Goal: Information Seeking & Learning: Learn about a topic

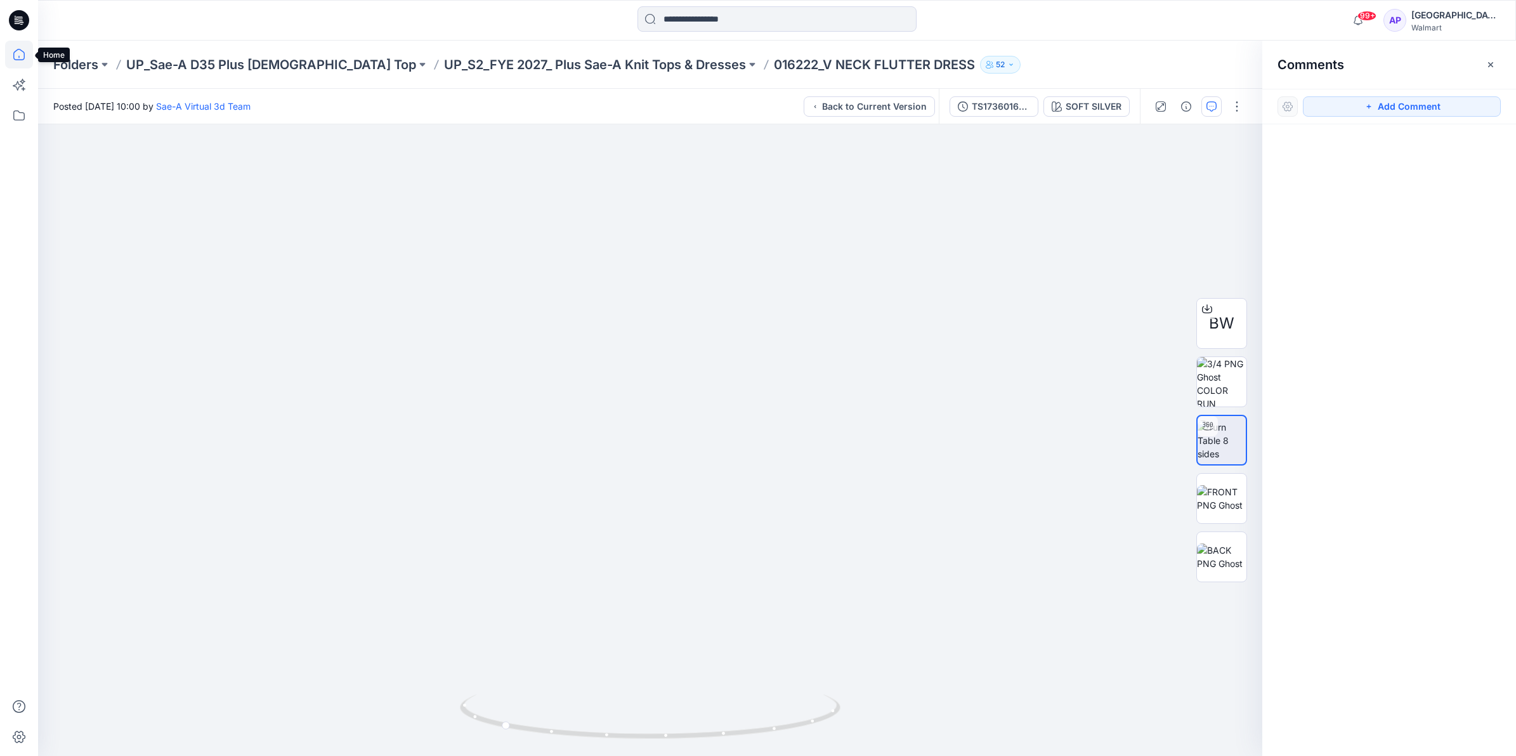
click at [24, 53] on icon at bounding box center [18, 54] width 11 height 11
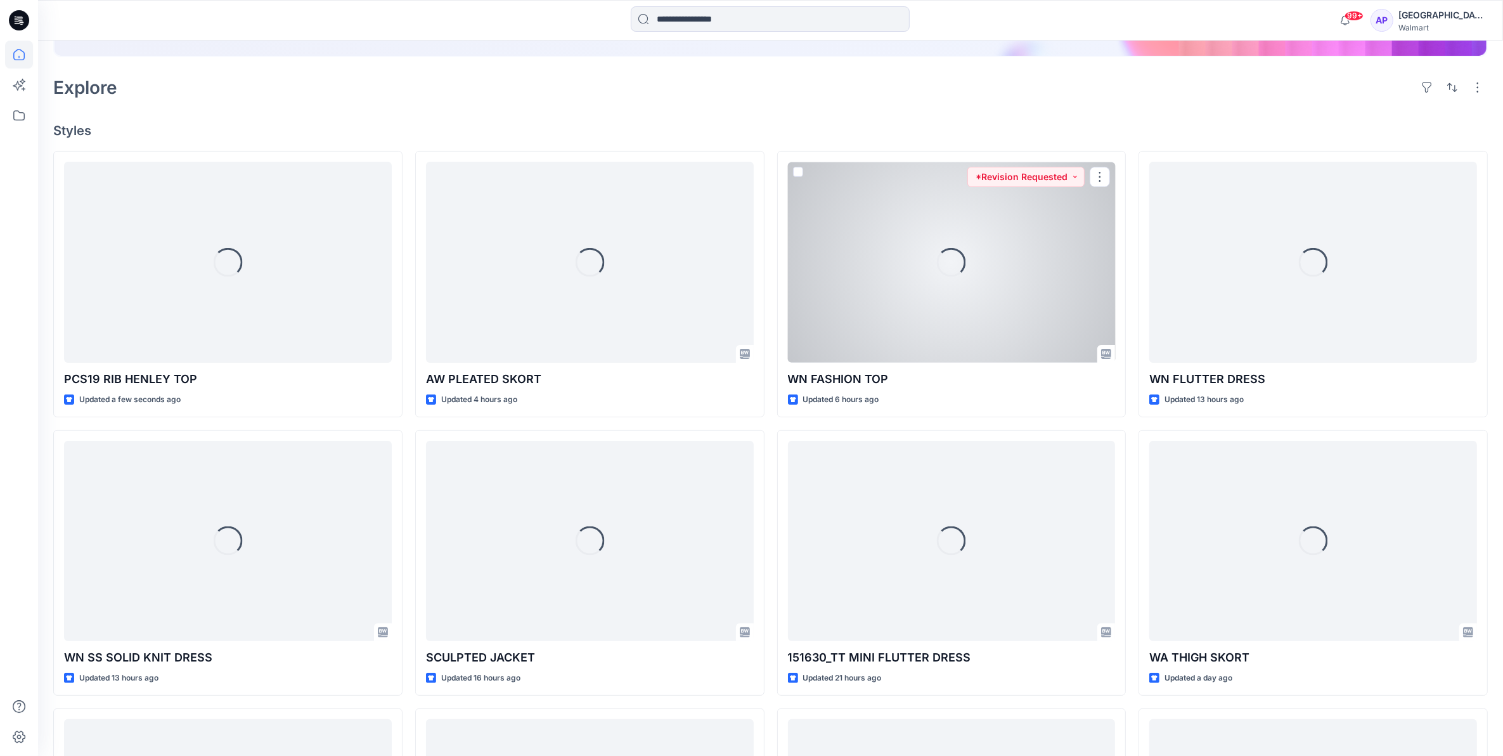
scroll to position [317, 0]
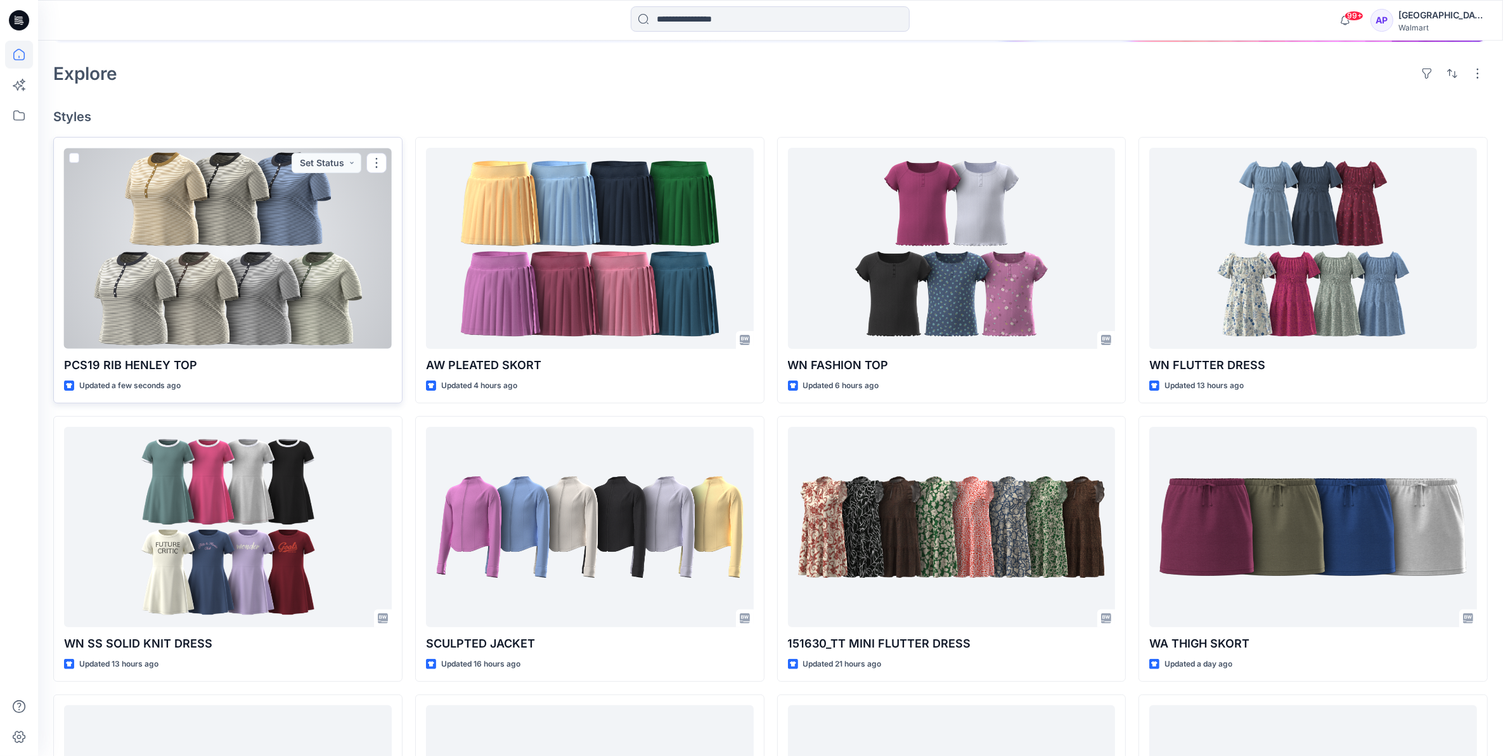
click at [347, 296] on div at bounding box center [228, 248] width 328 height 201
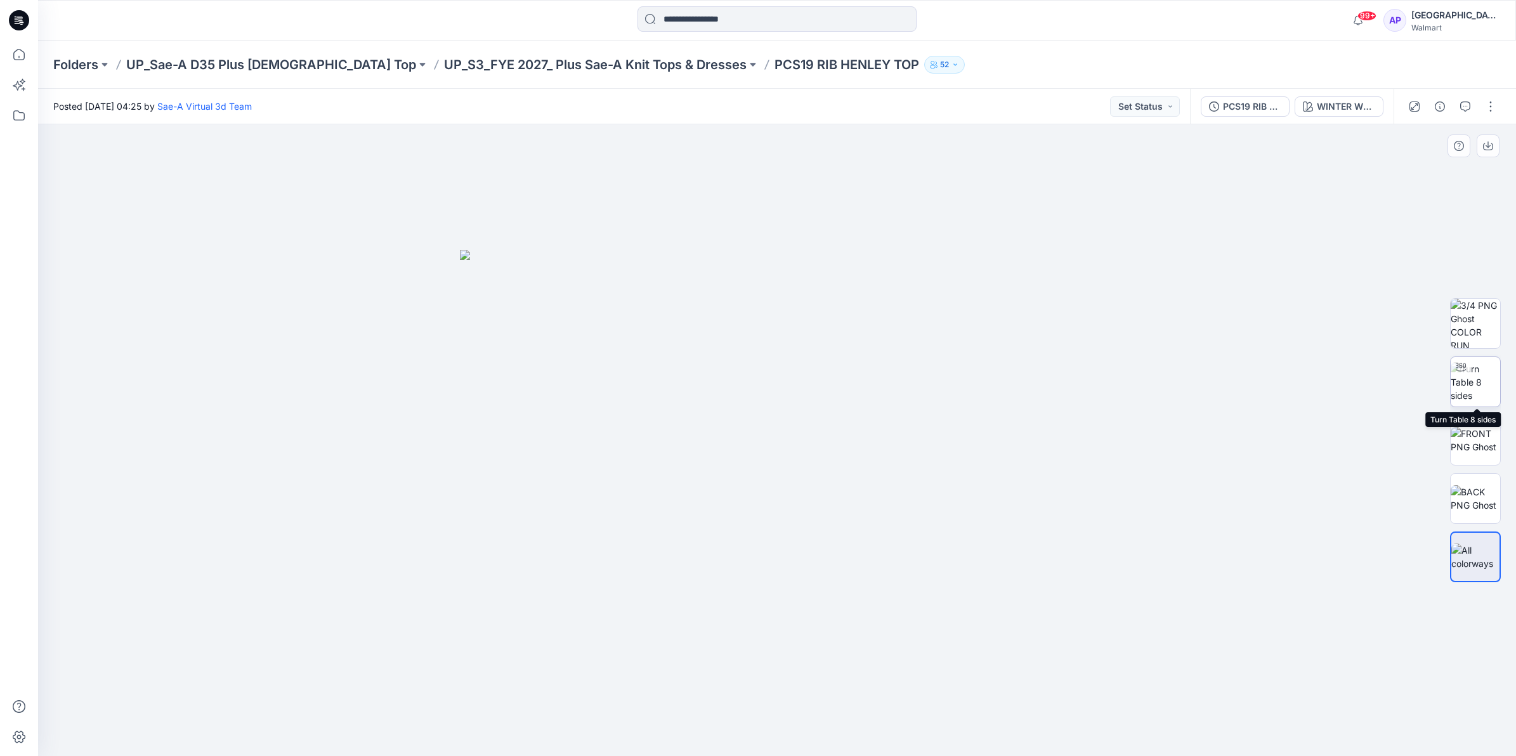
click at [1493, 362] on img at bounding box center [1474, 382] width 49 height 40
drag, startPoint x: 1050, startPoint y: 613, endPoint x: 1044, endPoint y: 543, distance: 70.0
drag, startPoint x: 921, startPoint y: 723, endPoint x: 612, endPoint y: 729, distance: 308.9
click at [612, 729] on icon at bounding box center [779, 718] width 384 height 48
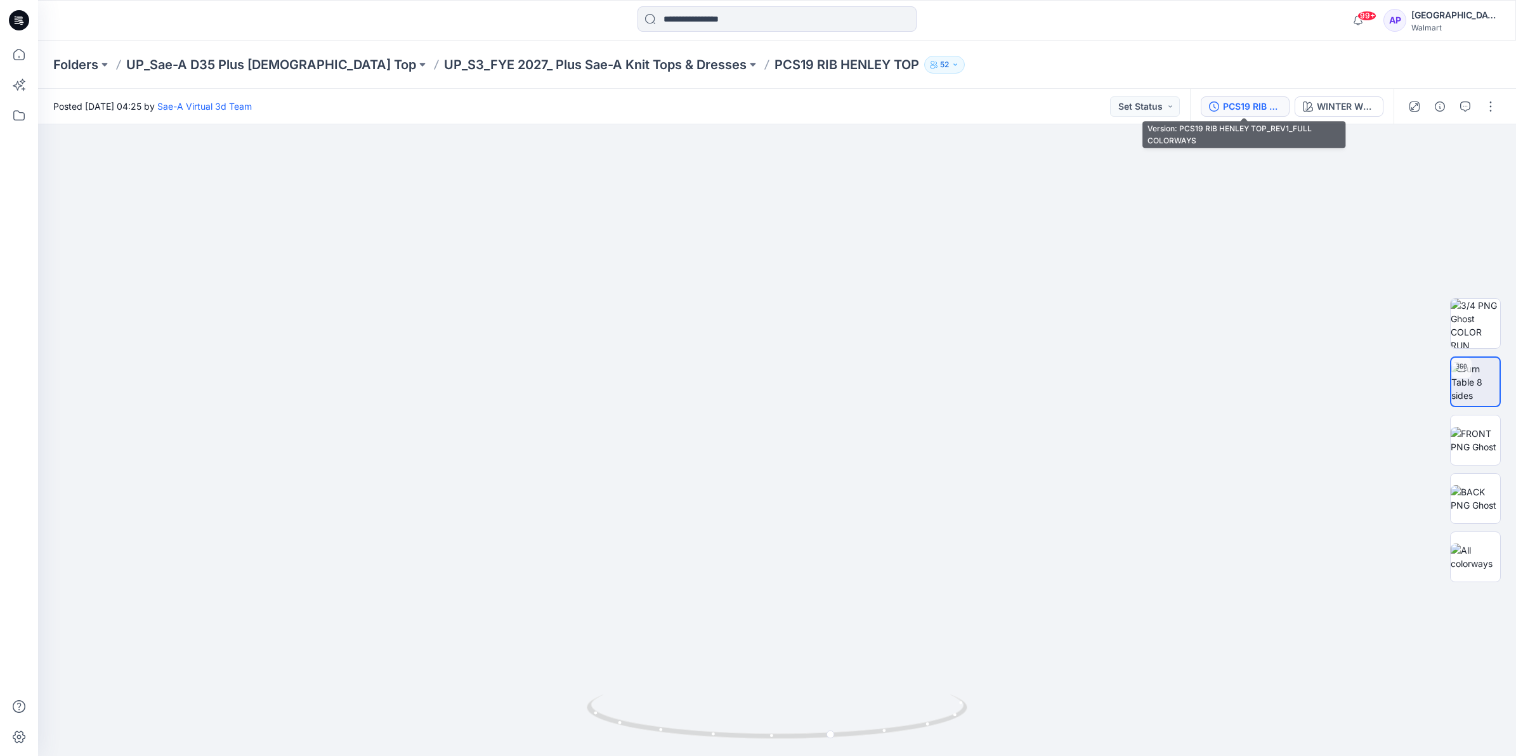
click at [1237, 105] on div "PCS19 RIB HENLEY TOP_REV1_FULL COLORWAYS" at bounding box center [1252, 107] width 58 height 14
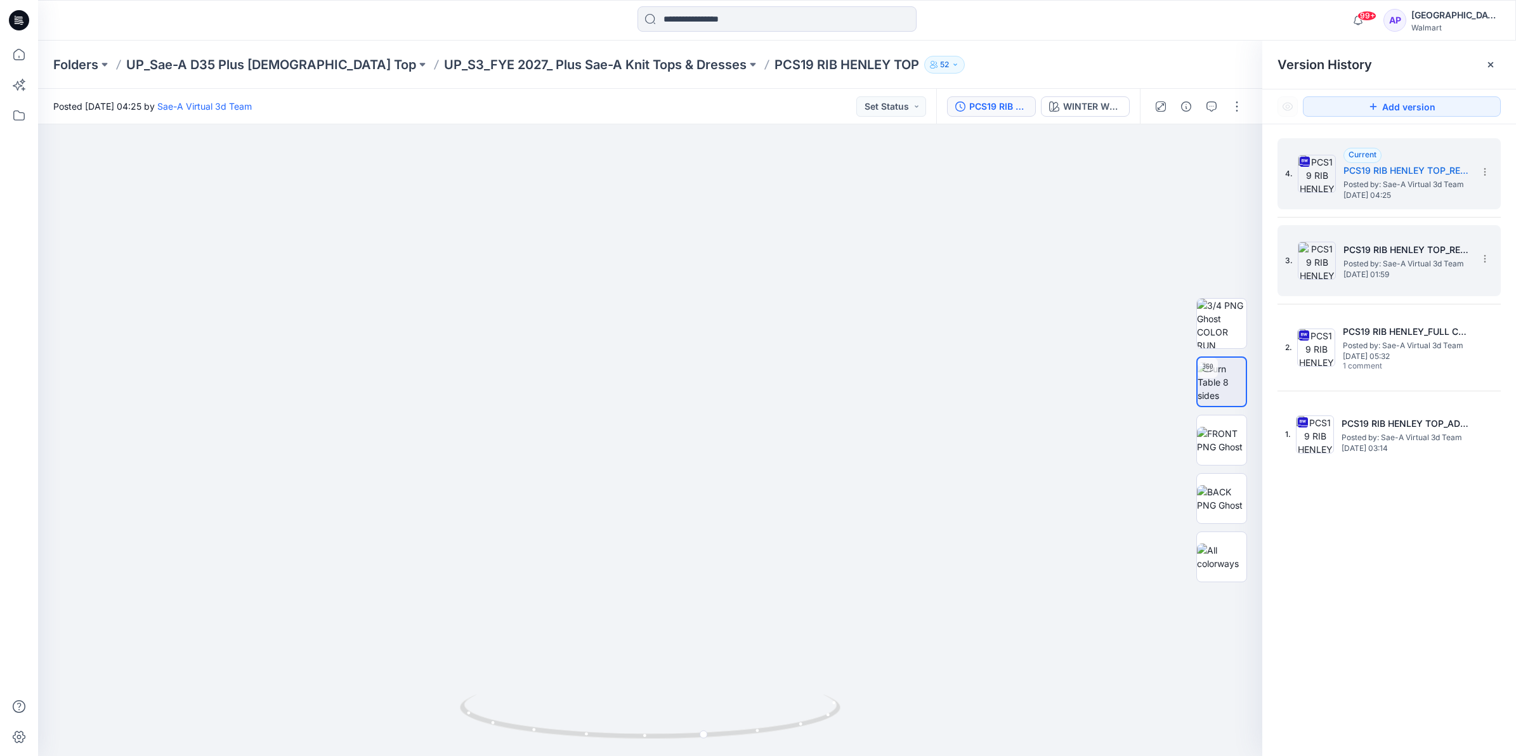
click at [1315, 260] on img at bounding box center [1316, 261] width 38 height 38
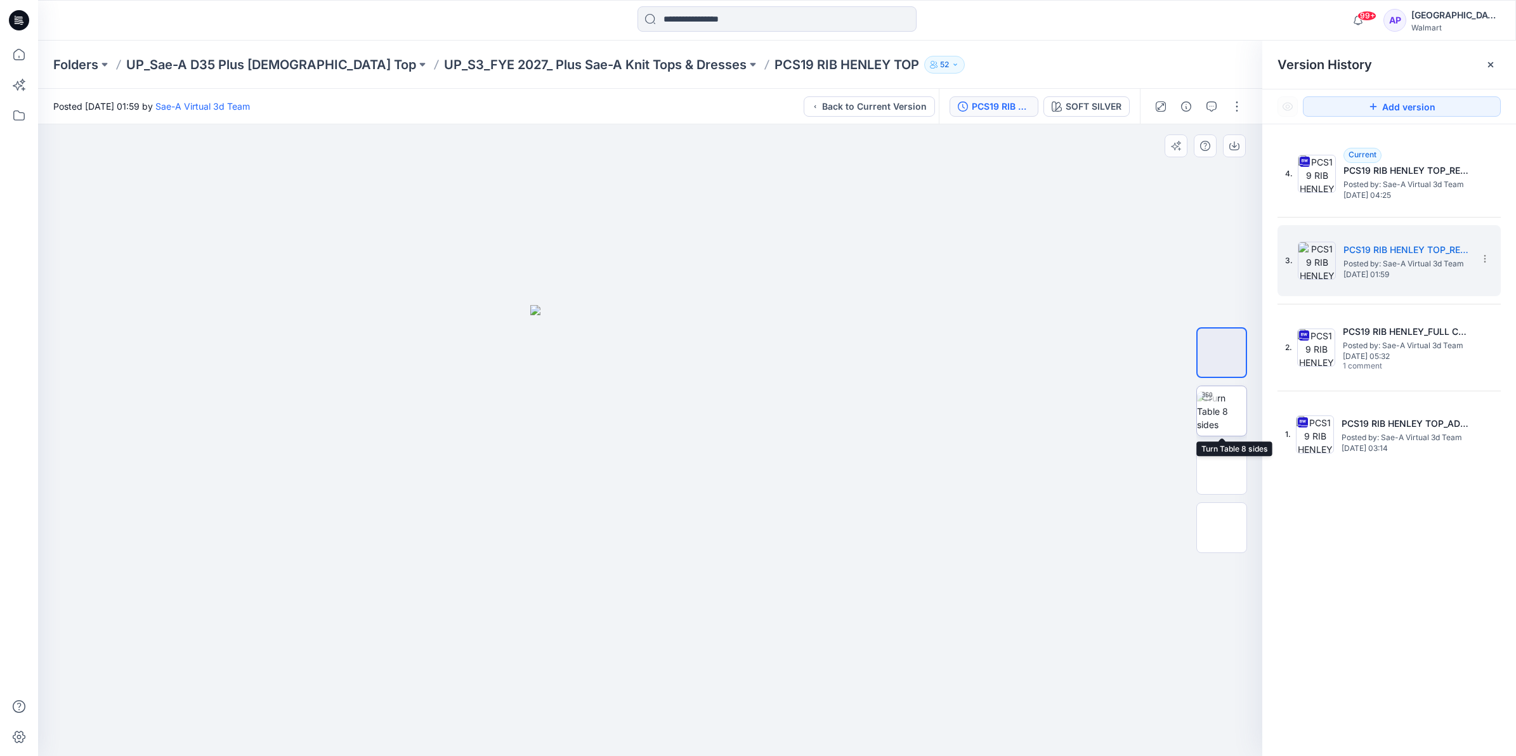
click at [1222, 404] on img at bounding box center [1221, 411] width 49 height 40
drag, startPoint x: 744, startPoint y: 727, endPoint x: 759, endPoint y: 698, distance: 32.9
click at [759, 698] on icon at bounding box center [652, 718] width 384 height 48
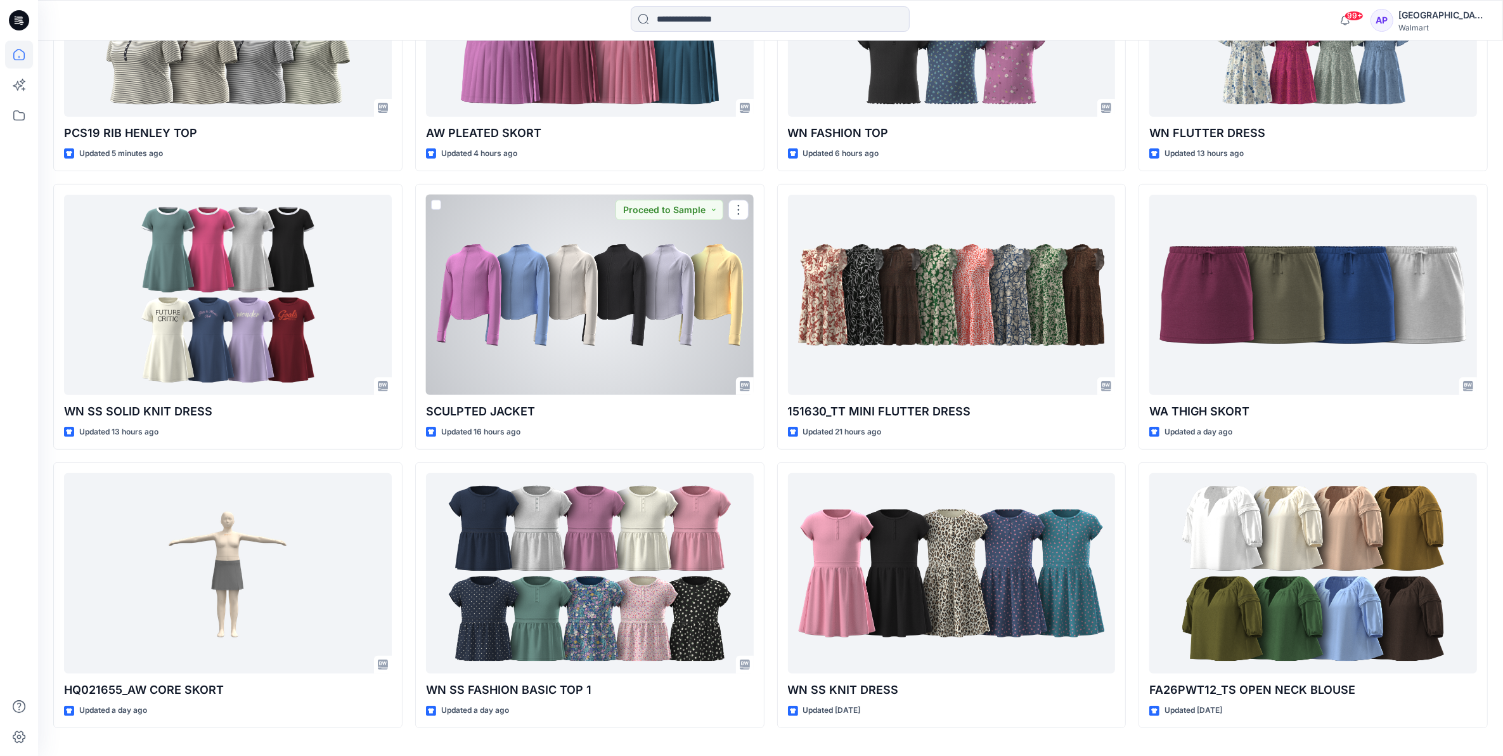
scroll to position [555, 0]
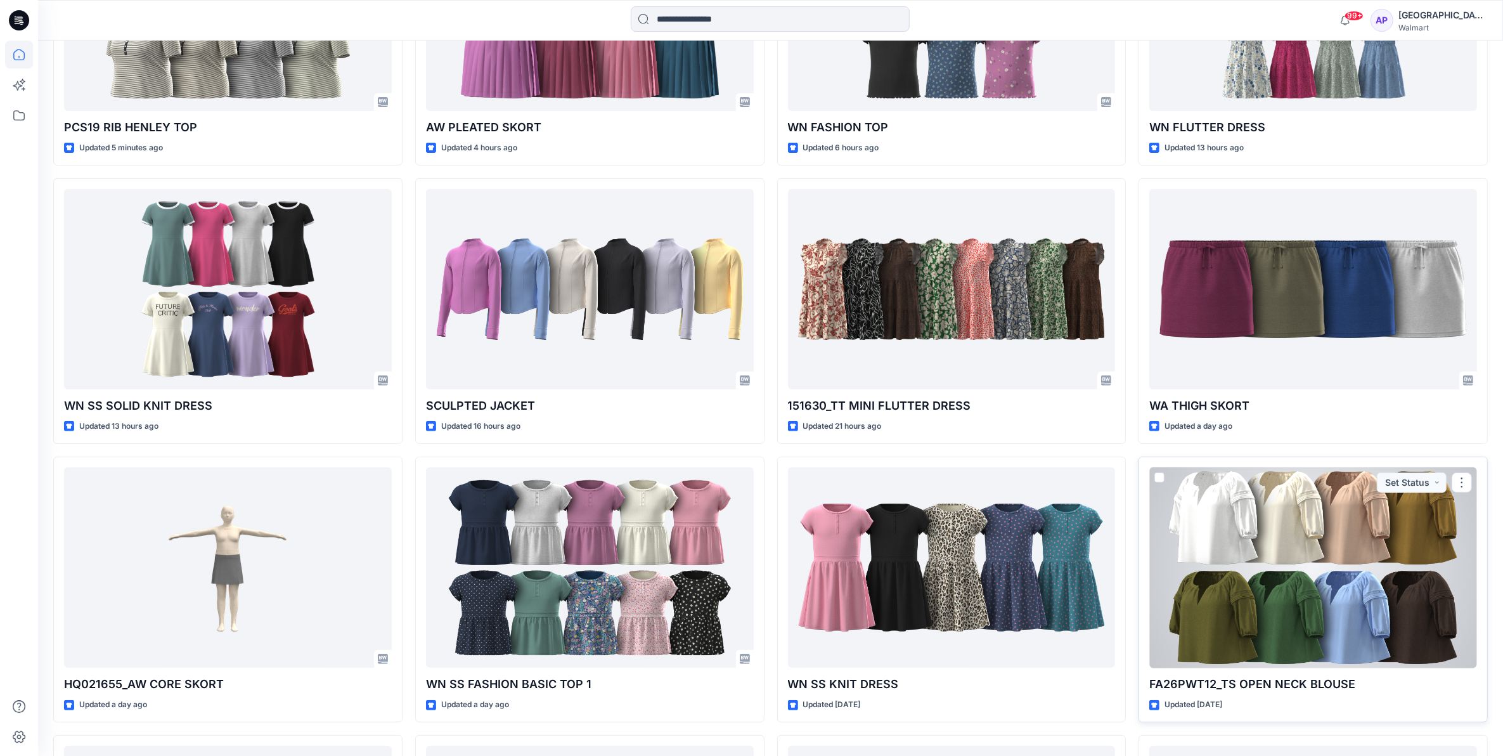
click at [1257, 525] on div at bounding box center [1314, 567] width 328 height 201
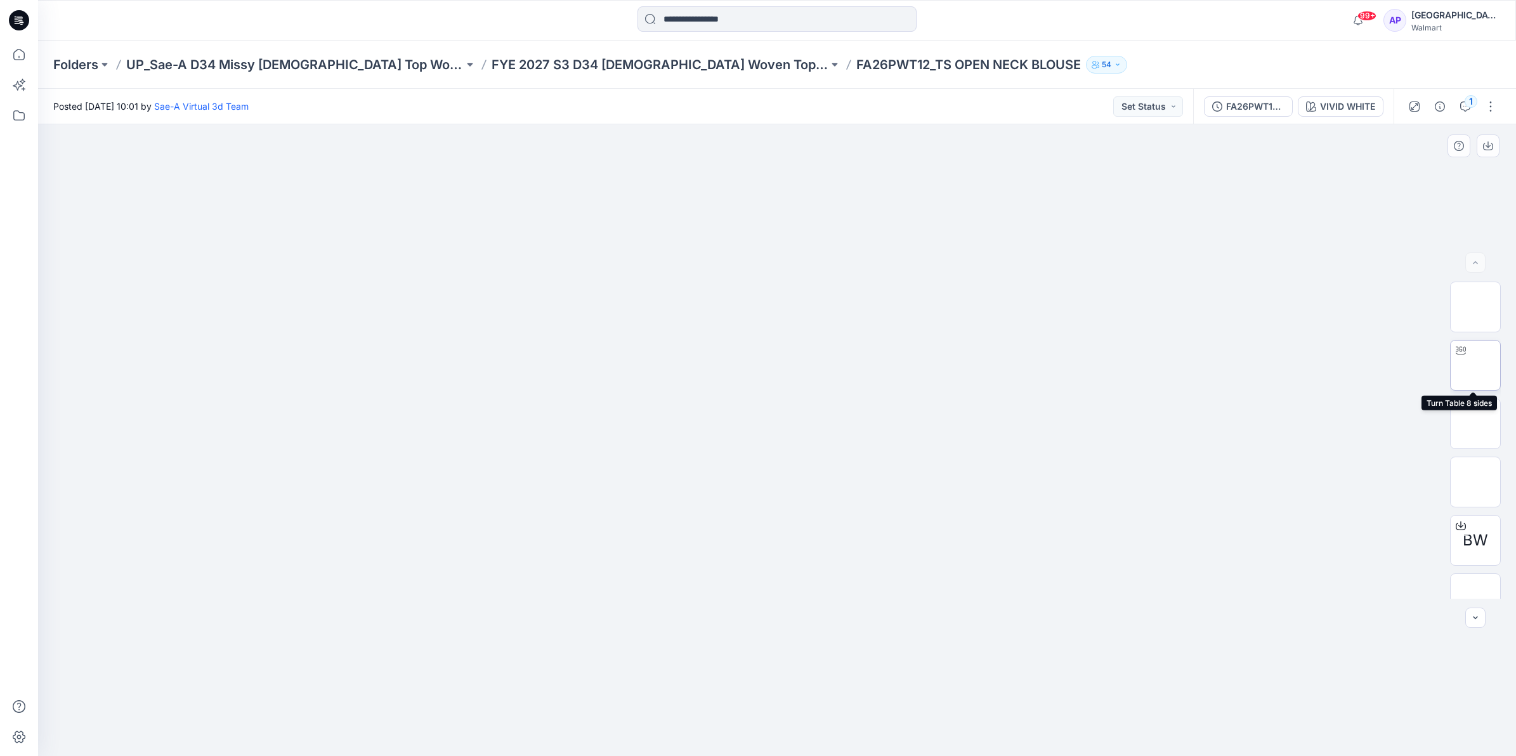
click at [1475, 365] on img at bounding box center [1475, 365] width 0 height 0
drag, startPoint x: 857, startPoint y: 736, endPoint x: 693, endPoint y: 736, distance: 163.6
click at [693, 736] on icon at bounding box center [779, 718] width 384 height 48
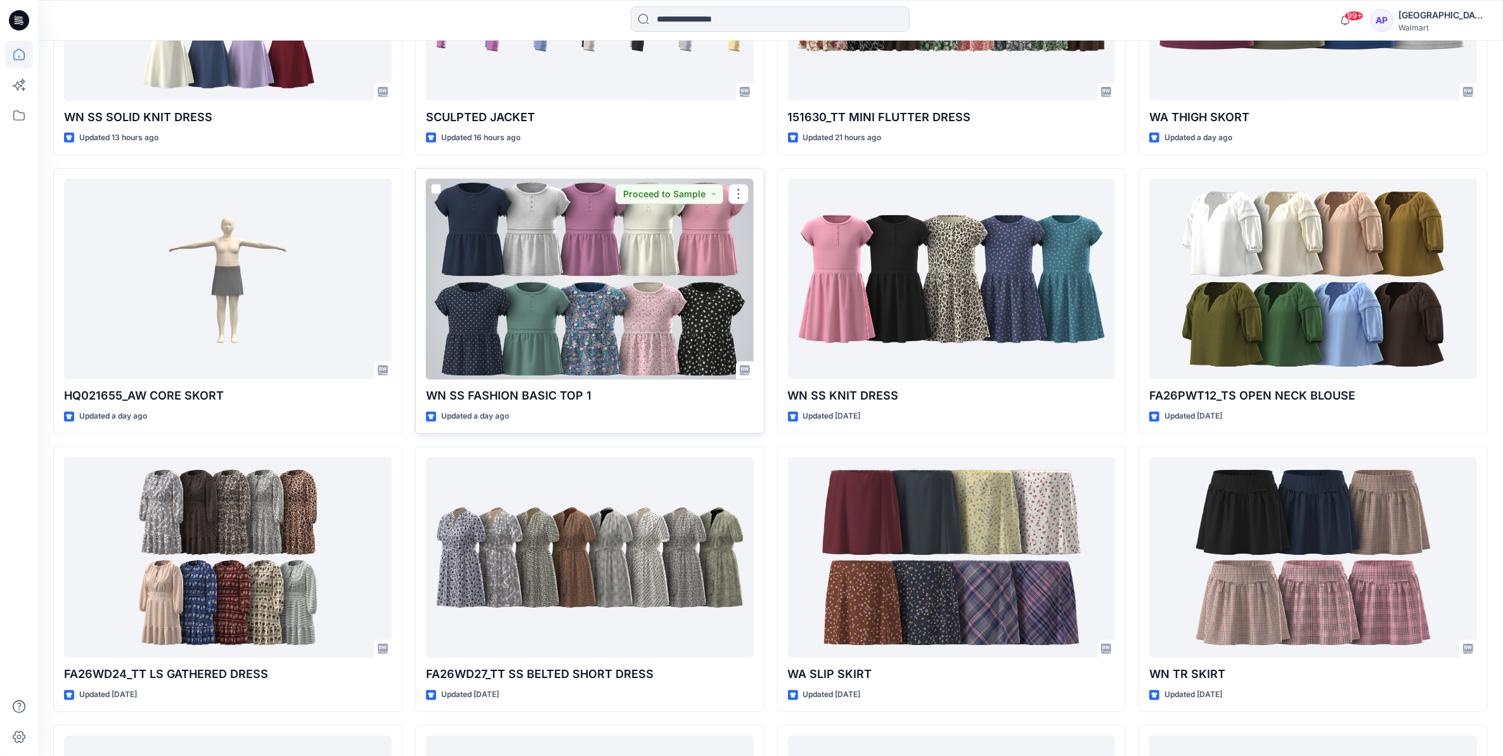
scroll to position [872, 0]
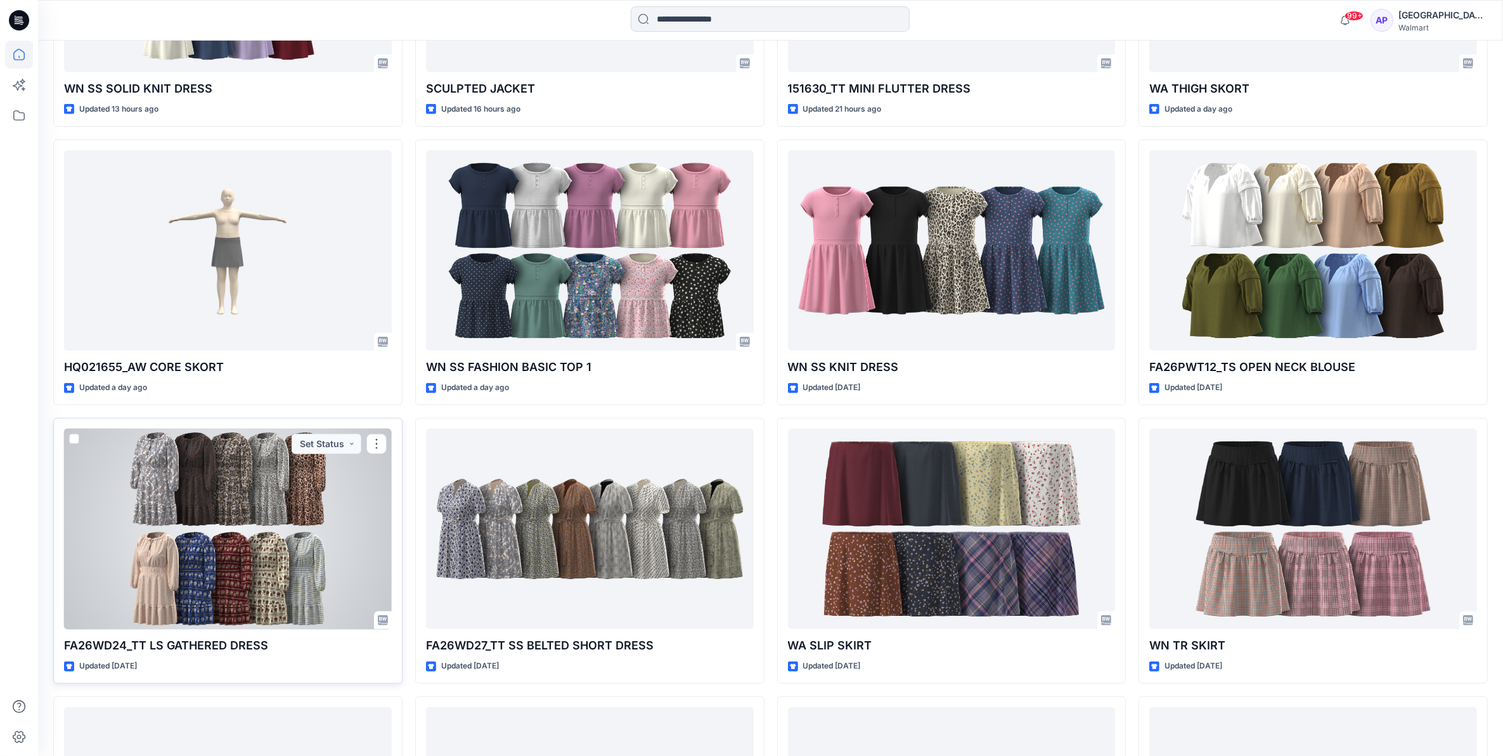
click at [292, 543] on div at bounding box center [228, 529] width 328 height 201
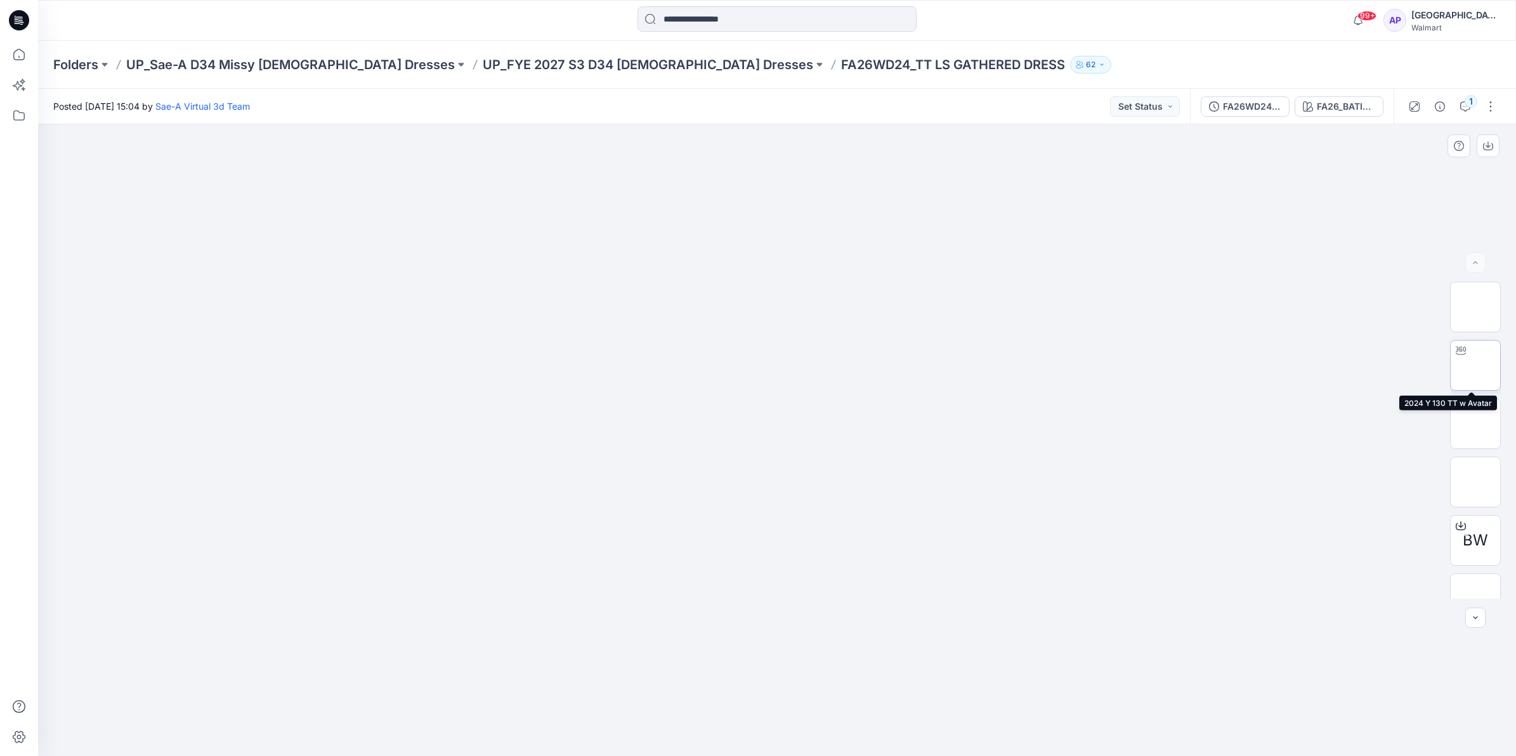
click at [1475, 365] on img at bounding box center [1475, 365] width 0 height 0
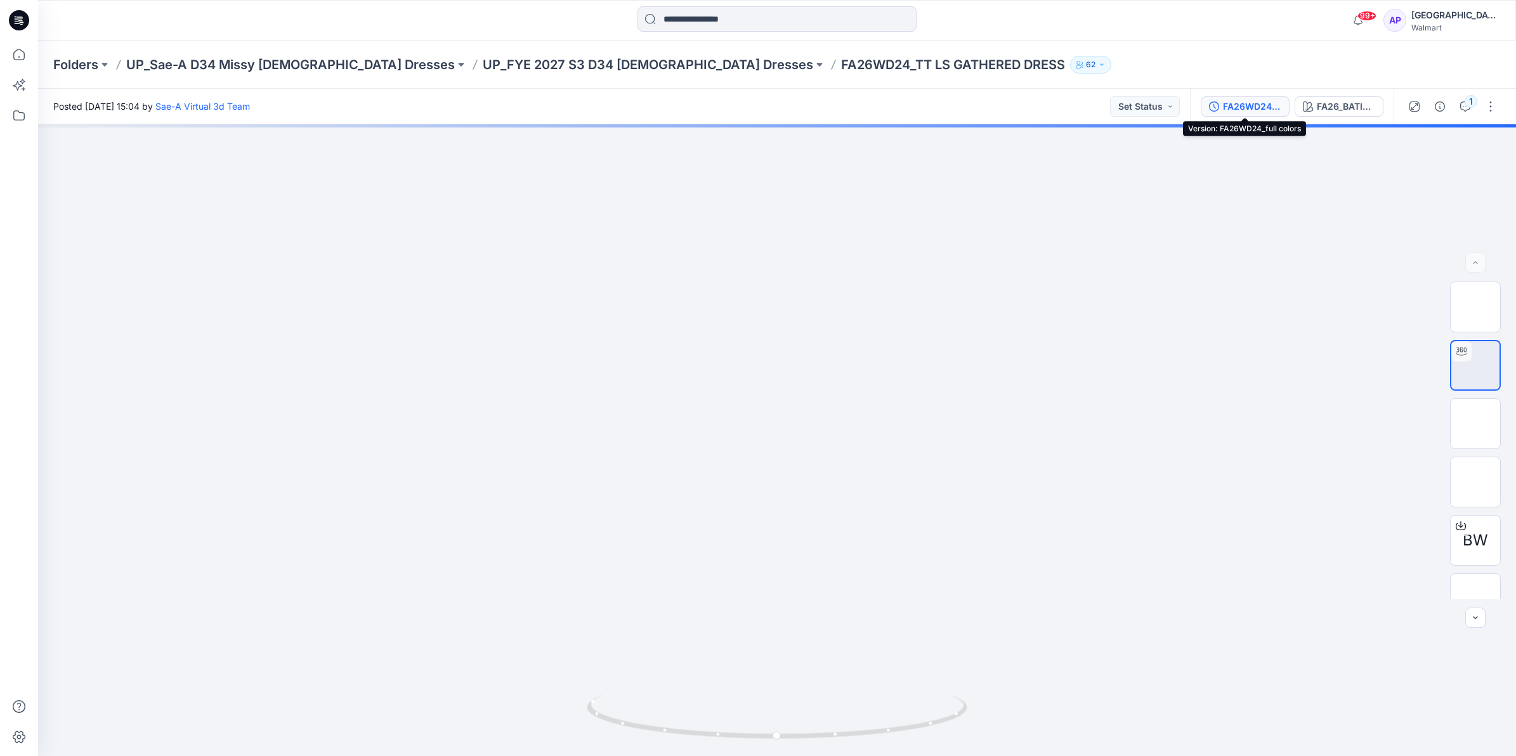
click at [1273, 110] on div "FA26WD24_full colors" at bounding box center [1252, 107] width 58 height 14
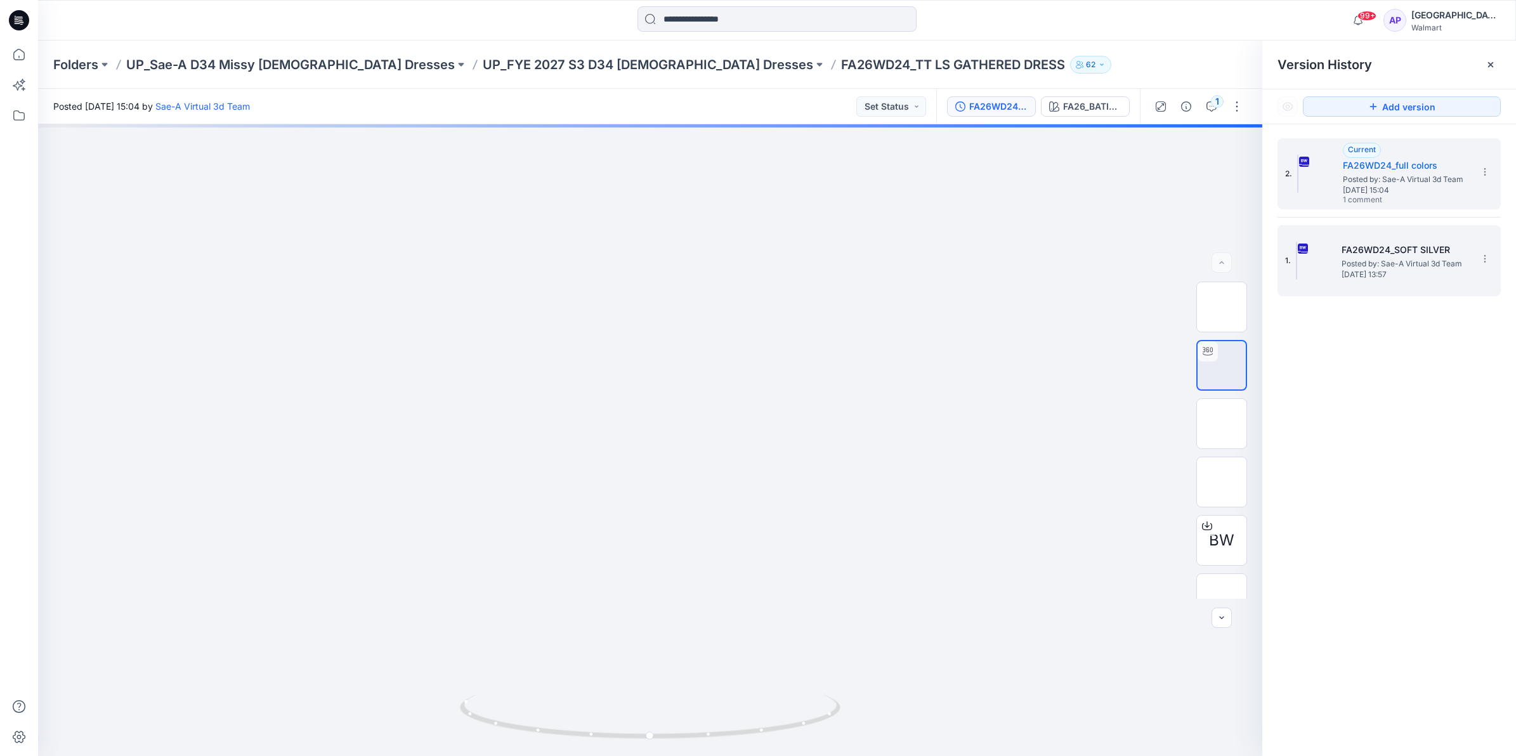
click at [1297, 252] on img at bounding box center [1295, 261] width 1 height 38
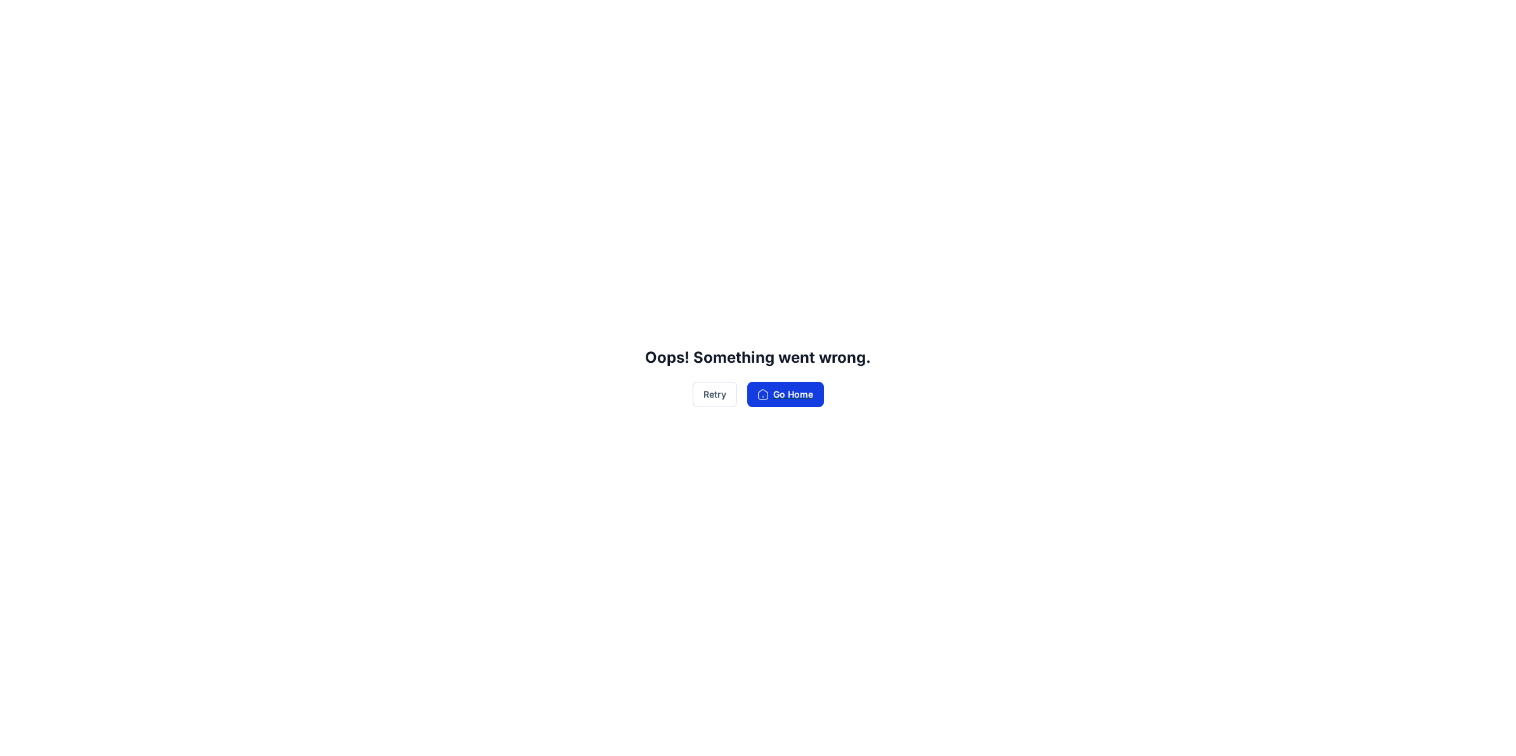
click at [791, 392] on button "Go Home" at bounding box center [785, 394] width 77 height 25
click at [790, 406] on button "Go Home" at bounding box center [785, 394] width 77 height 25
